Goal: Transaction & Acquisition: Purchase product/service

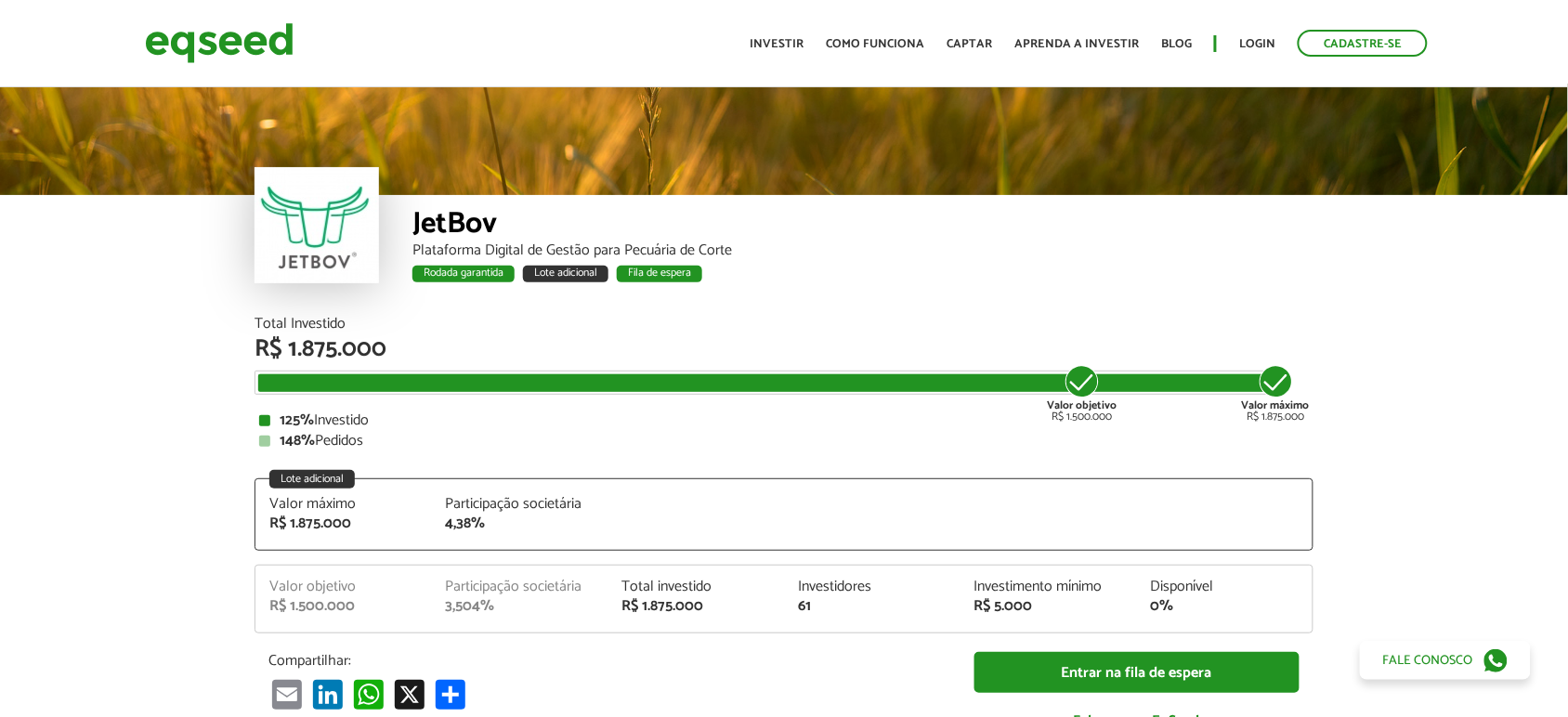
drag, startPoint x: 280, startPoint y: 438, endPoint x: 374, endPoint y: 427, distance: 94.6
click at [374, 434] on div "148% Pedidos" at bounding box center [784, 441] width 1050 height 15
click at [244, 437] on div "Total Investido R$ 1.875.000 Valor objetivo R$ 1.500.000 Valor máximo R$ 1.875.…" at bounding box center [783, 543] width 1087 height 453
drag, startPoint x: 251, startPoint y: 441, endPoint x: 377, endPoint y: 438, distance: 126.0
click at [377, 438] on div "Total Investido R$ 1.875.000 Valor objetivo R$ 1.500.000 Valor máximo R$ 1.875.…" at bounding box center [783, 543] width 1087 height 453
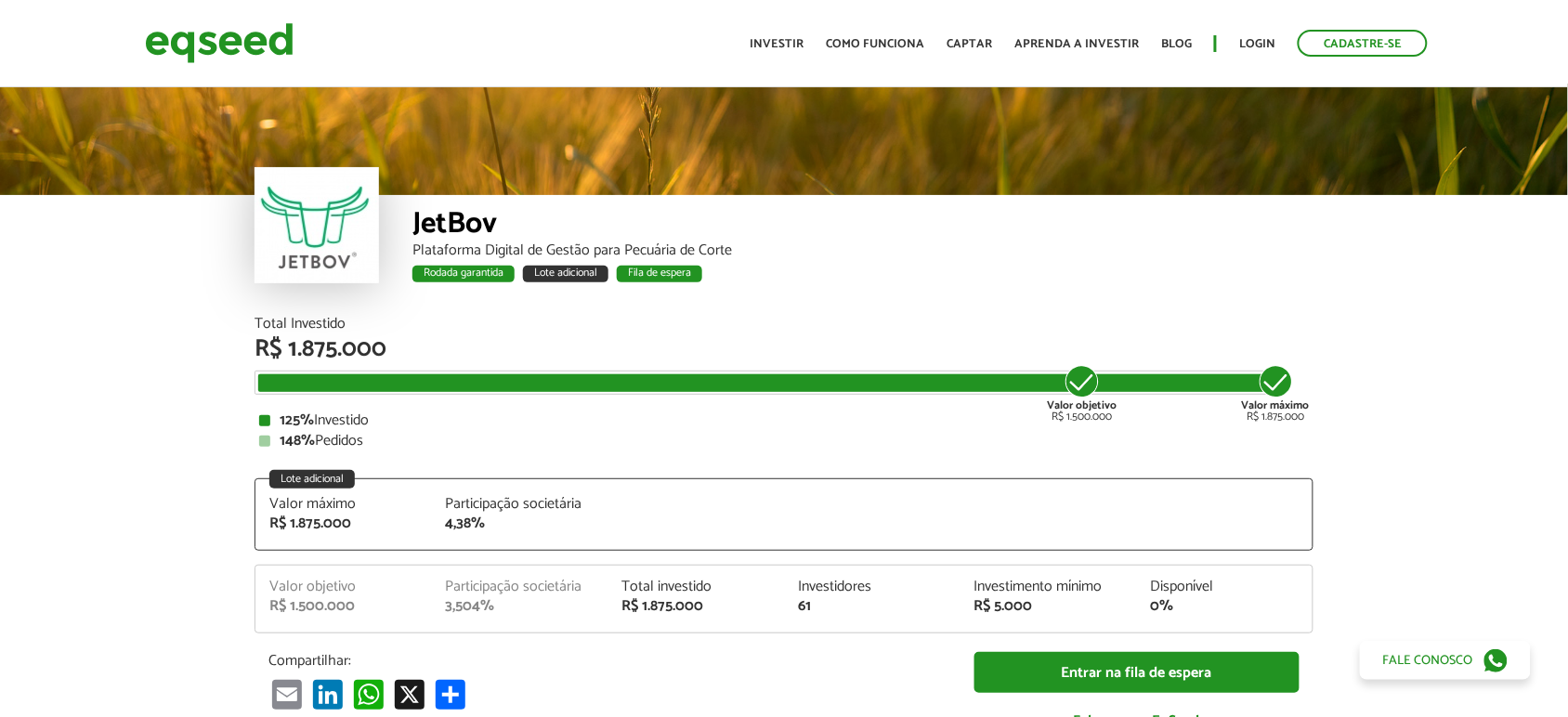
click at [381, 434] on div "148% Pedidos" at bounding box center [784, 441] width 1050 height 15
click at [401, 195] on div "JetBov Plataforma Digital de Gestão para Pecuária de Corte Rodada garantida Lot…" at bounding box center [783, 255] width 1059 height 122
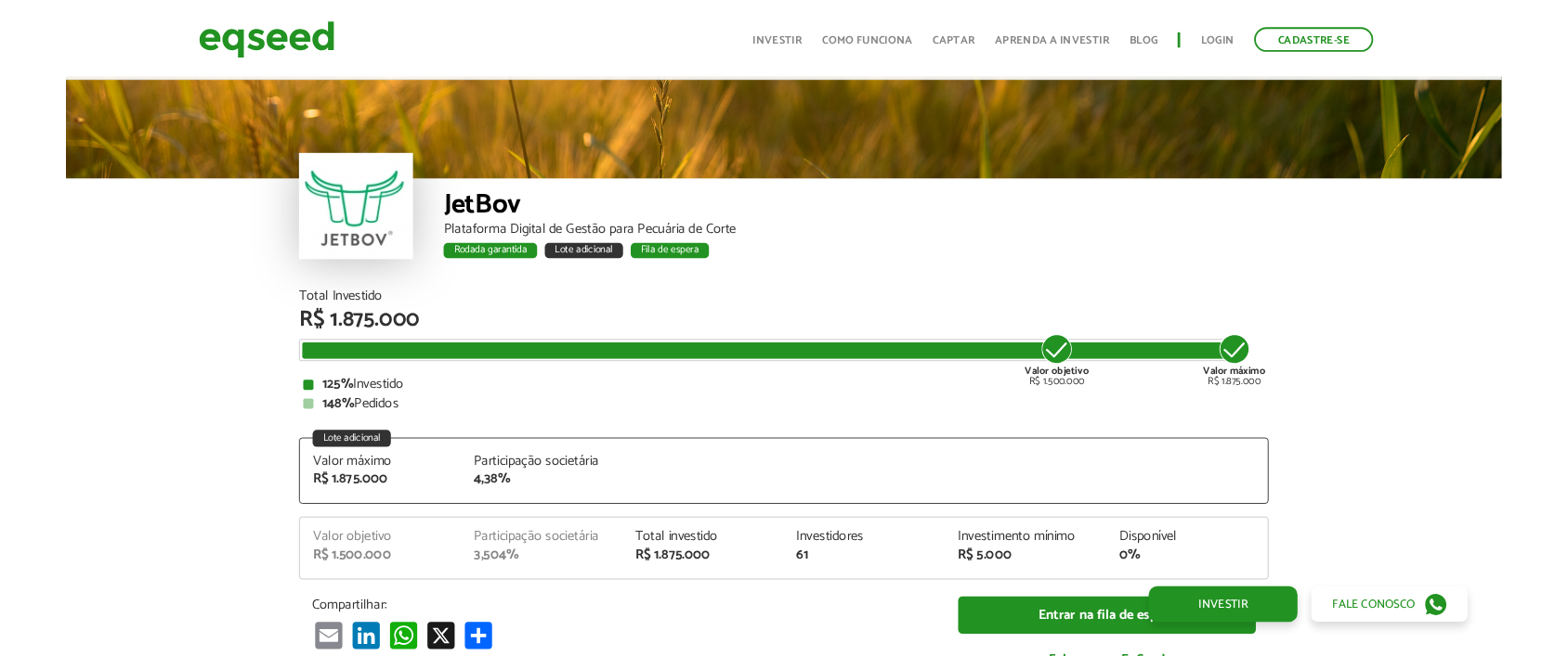
scroll to position [2358, 0]
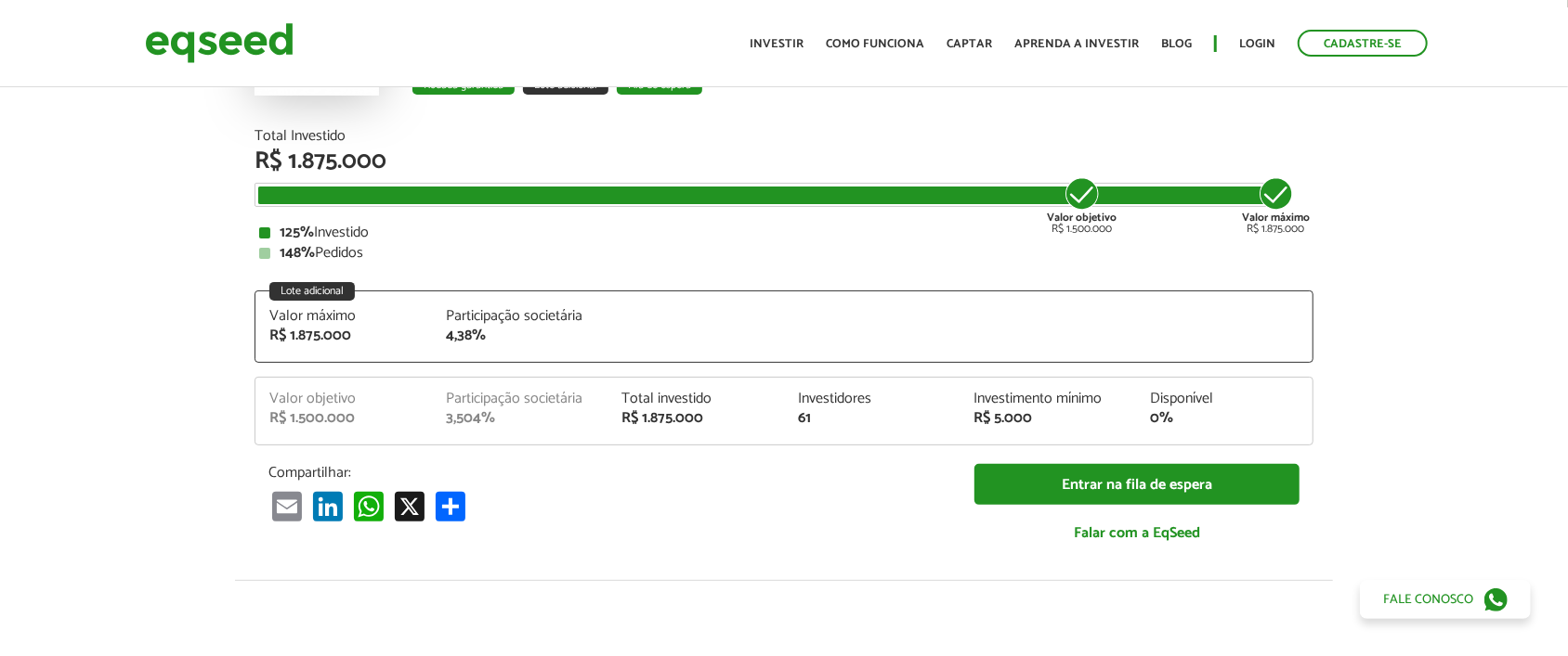
scroll to position [0, 0]
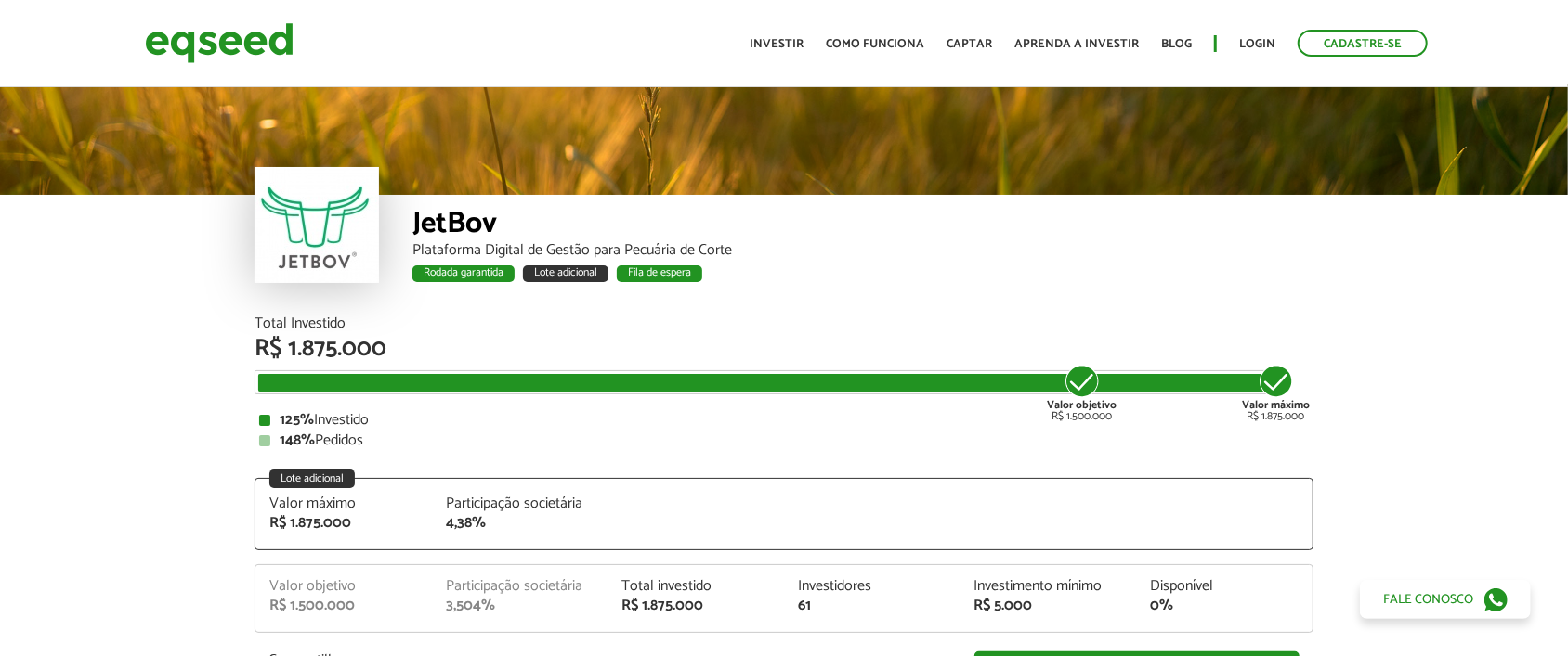
drag, startPoint x: 265, startPoint y: 425, endPoint x: 372, endPoint y: 439, distance: 107.9
click at [372, 439] on div "125% Investido 148% Pedidos" at bounding box center [784, 431] width 1050 height 36
drag, startPoint x: 238, startPoint y: 320, endPoint x: 370, endPoint y: 441, distance: 179.1
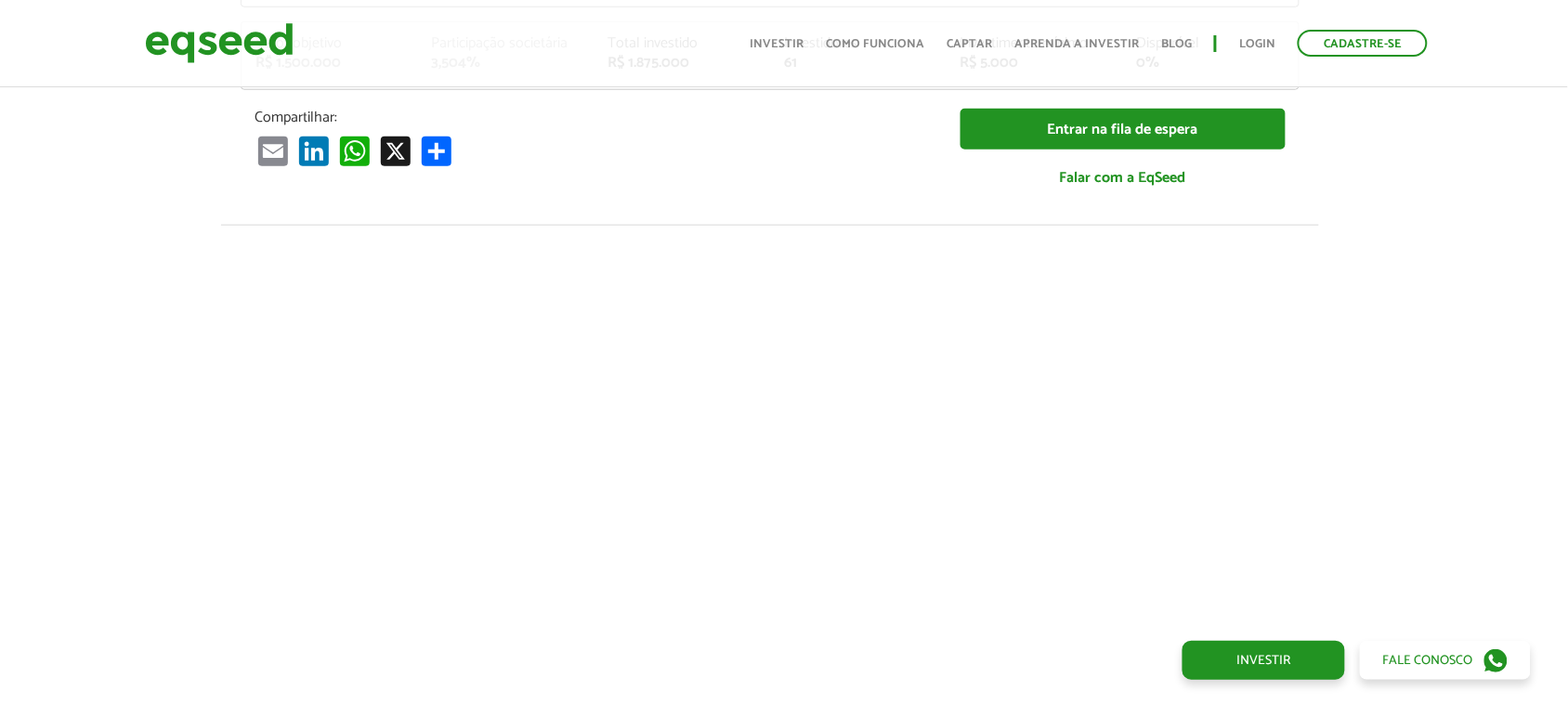
scroll to position [0, 14]
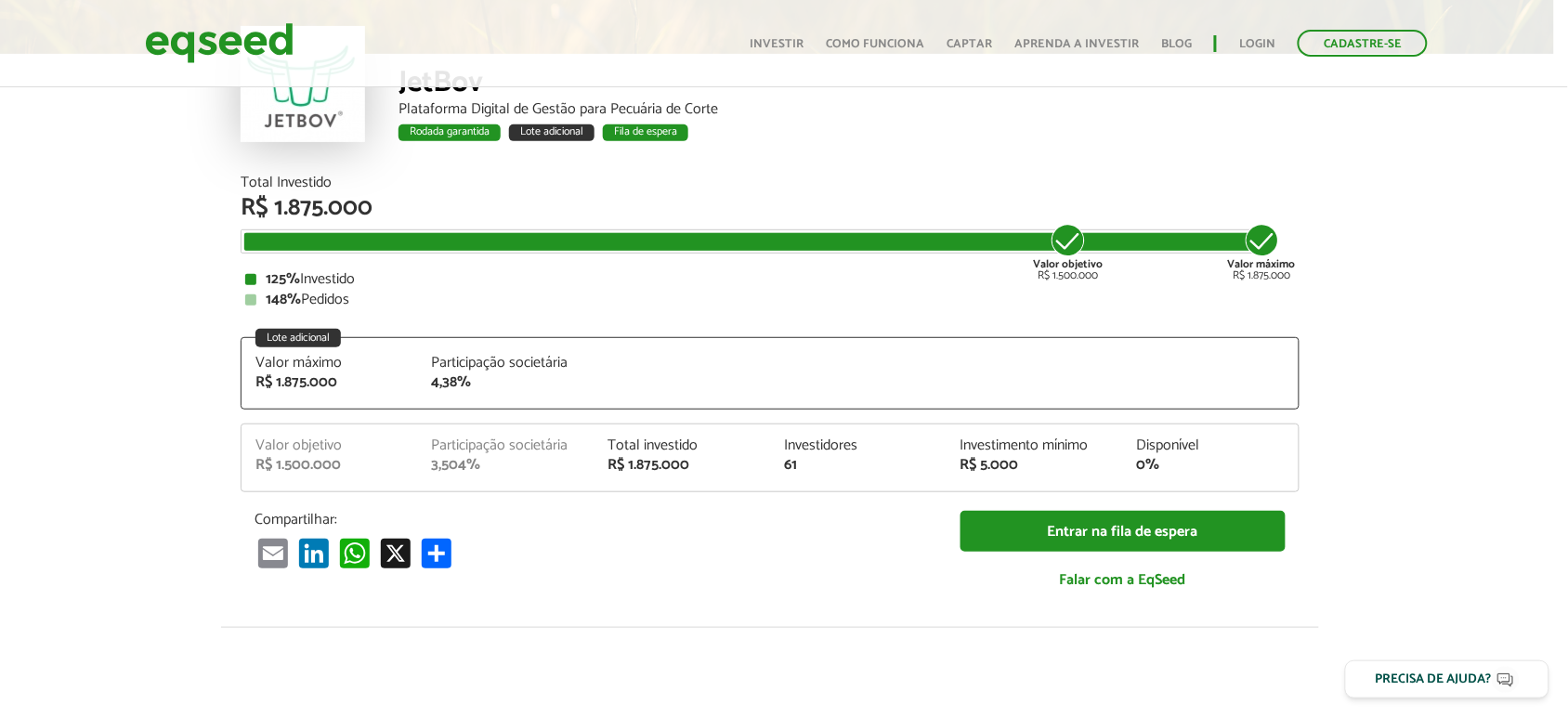
scroll to position [0, 14]
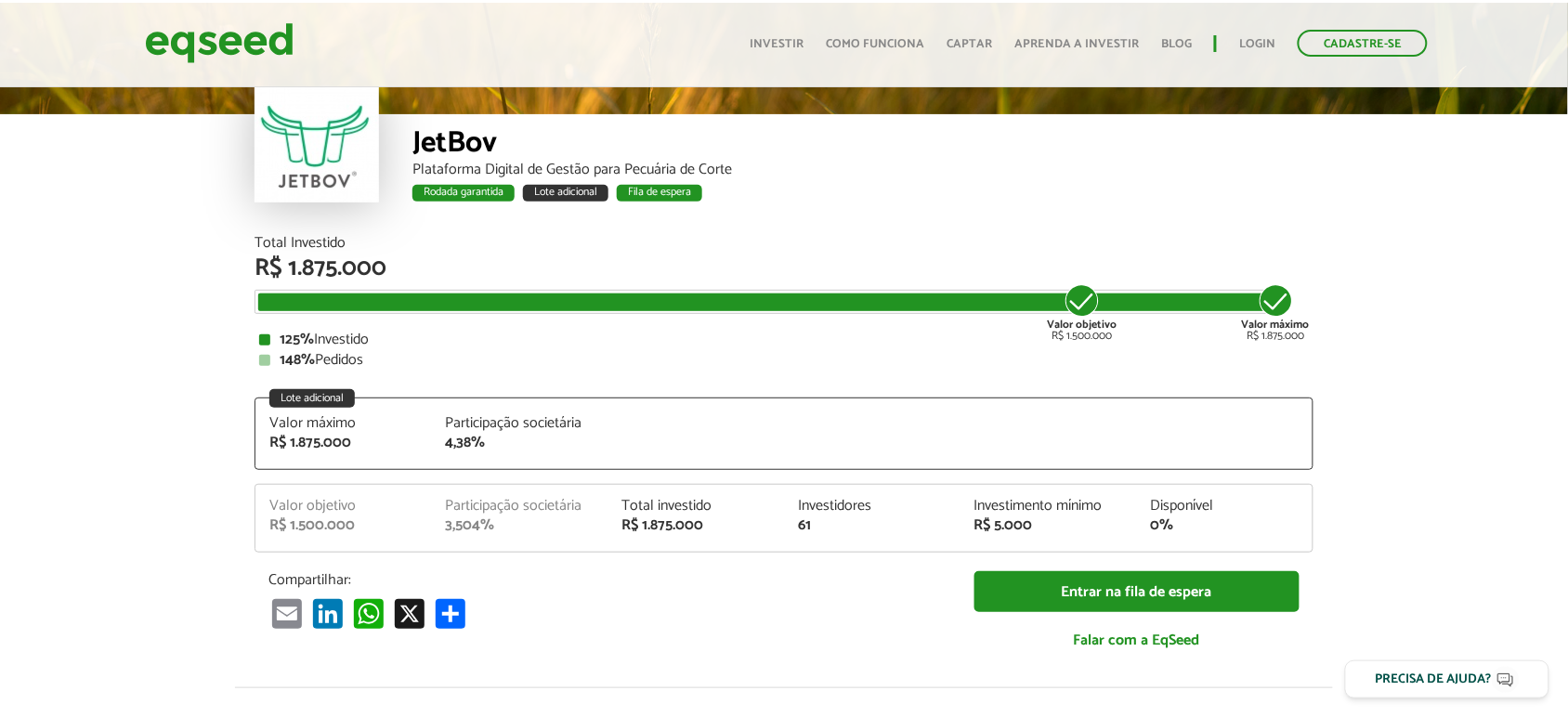
scroll to position [39, 0]
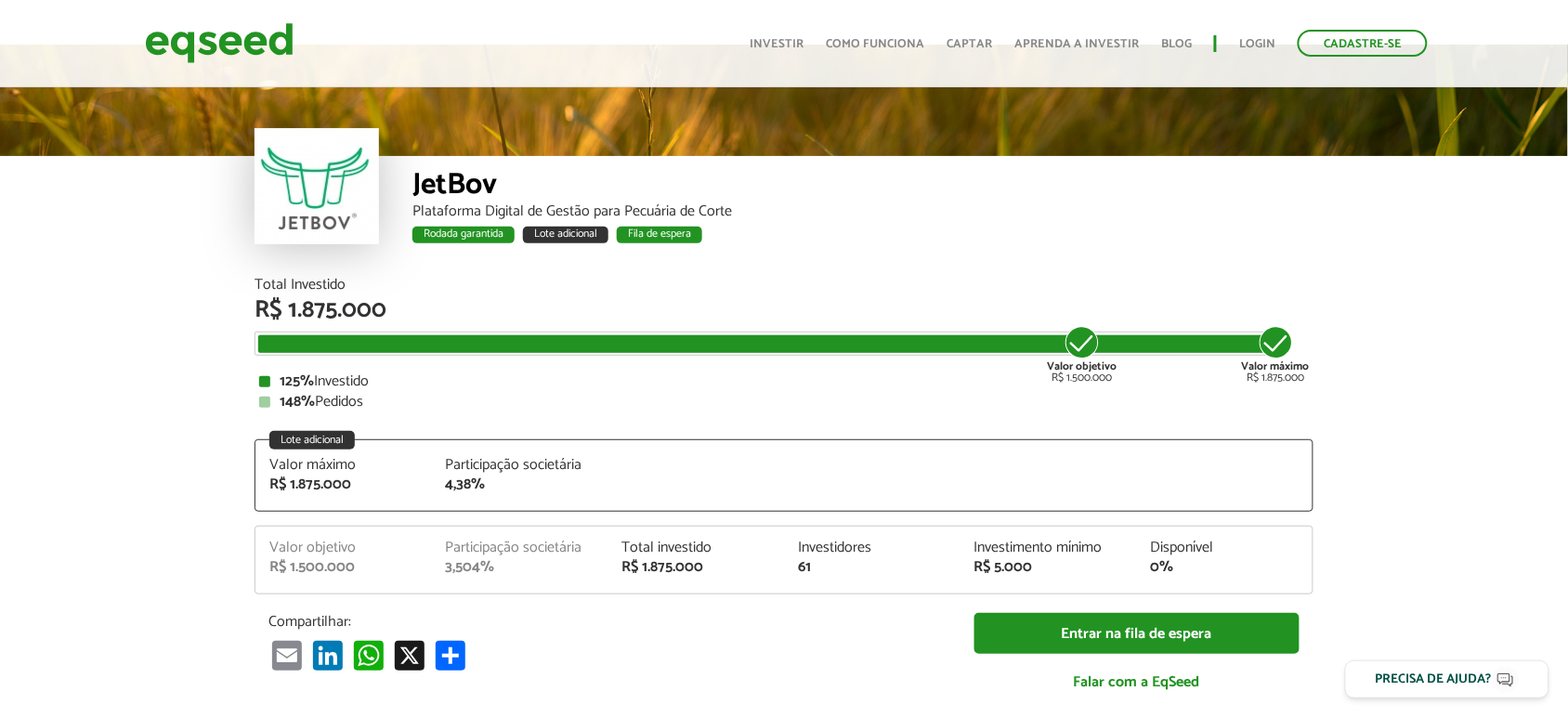
drag, startPoint x: 260, startPoint y: 378, endPoint x: 386, endPoint y: 389, distance: 126.5
click at [388, 403] on div "125% Investido 148% Pedidos" at bounding box center [784, 393] width 1050 height 36
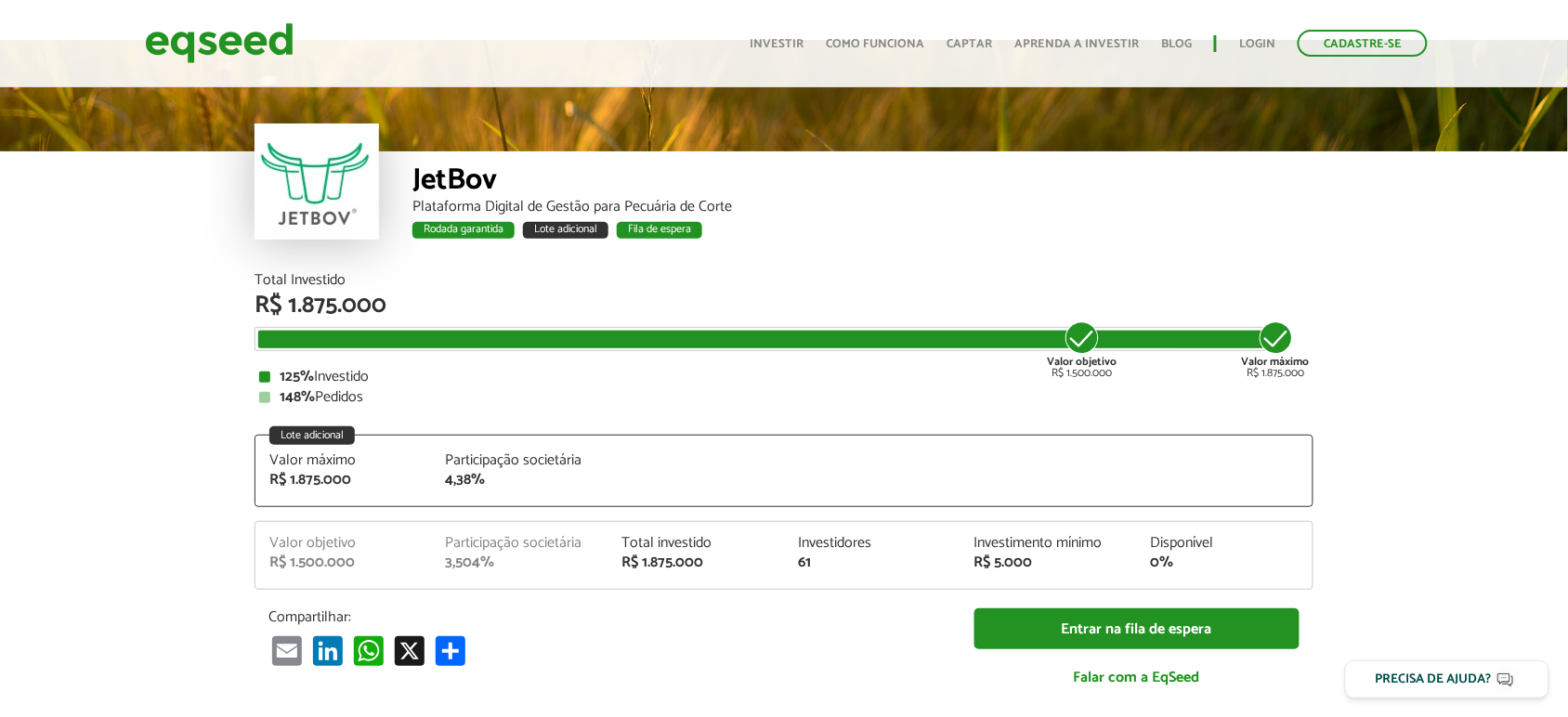
scroll to position [0, 0]
